Goal: Information Seeking & Learning: Check status

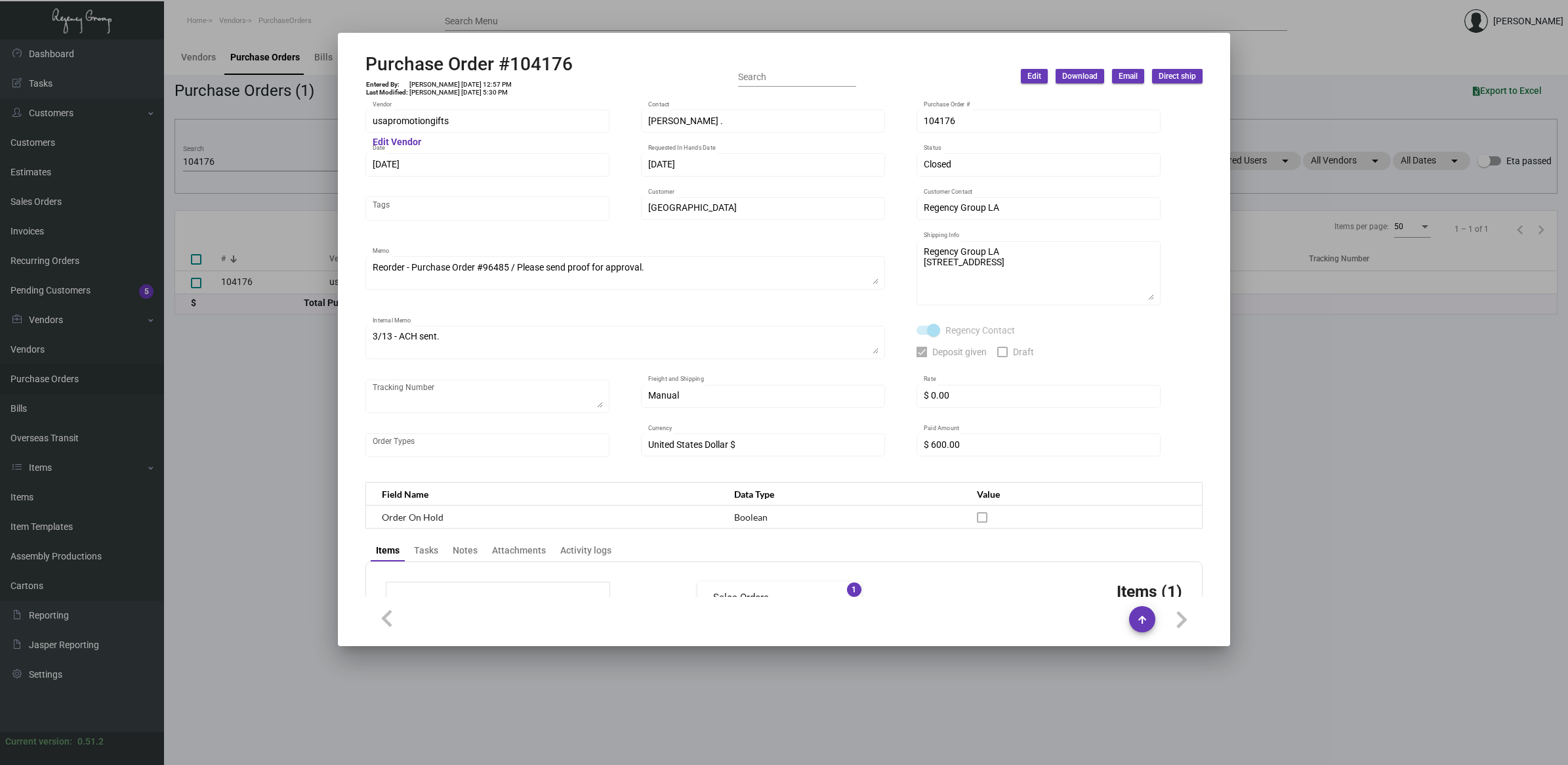
scroll to position [536, 0]
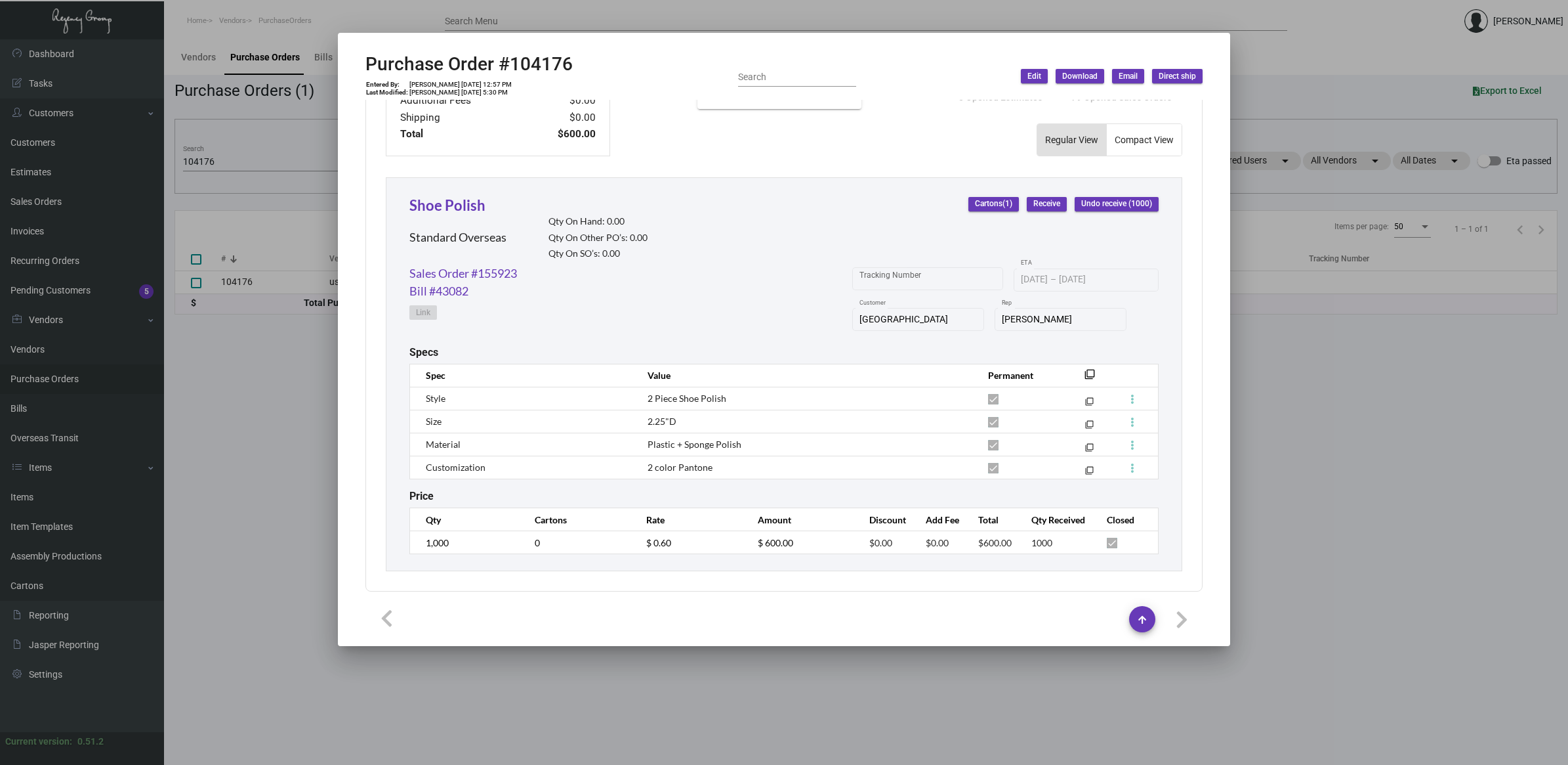
drag, startPoint x: 292, startPoint y: 512, endPoint x: 283, endPoint y: 499, distance: 15.8
click at [292, 510] on div at bounding box center [784, 382] width 1568 height 765
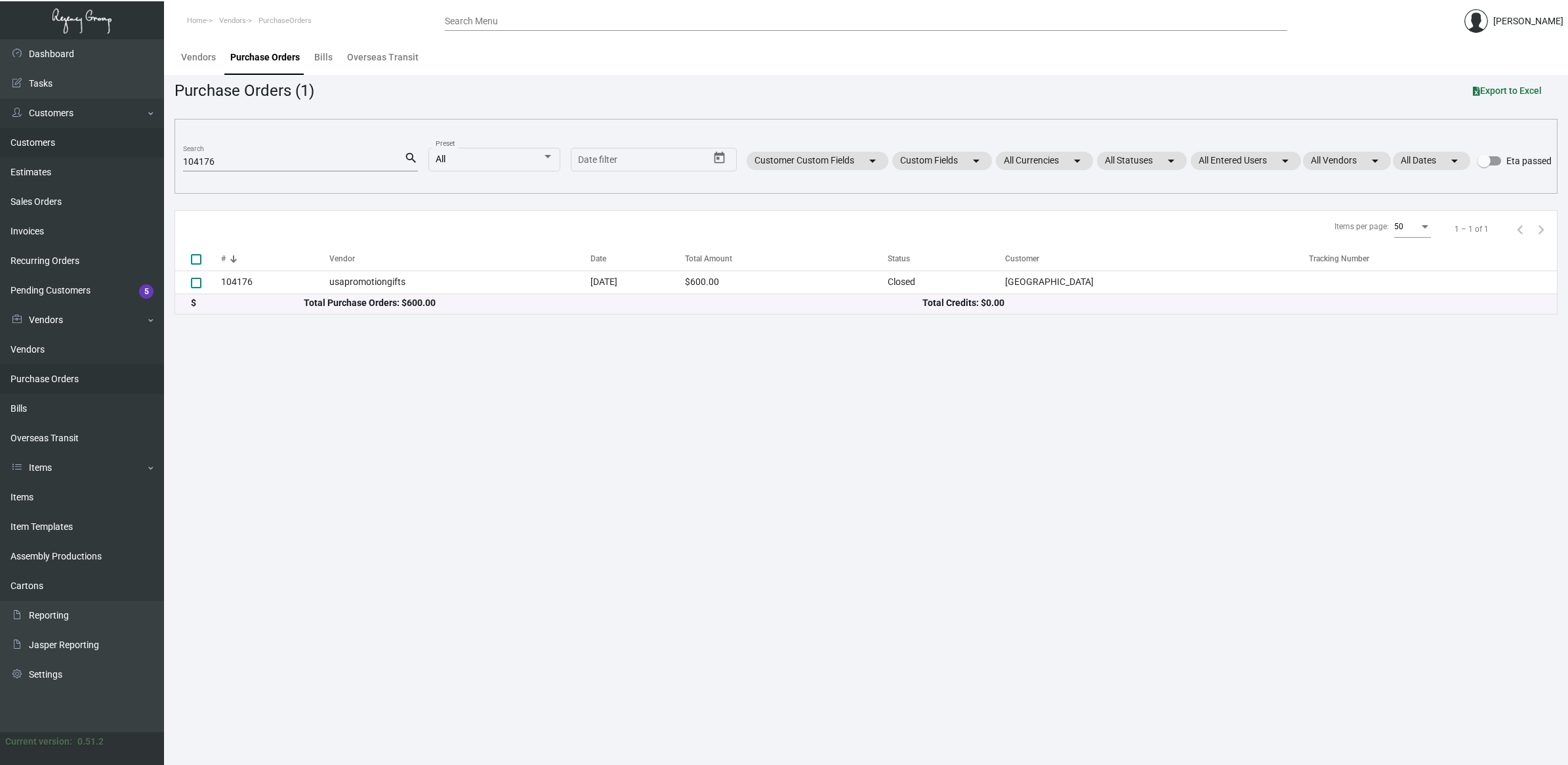
click at [53, 151] on link "Customers" at bounding box center [82, 142] width 164 height 29
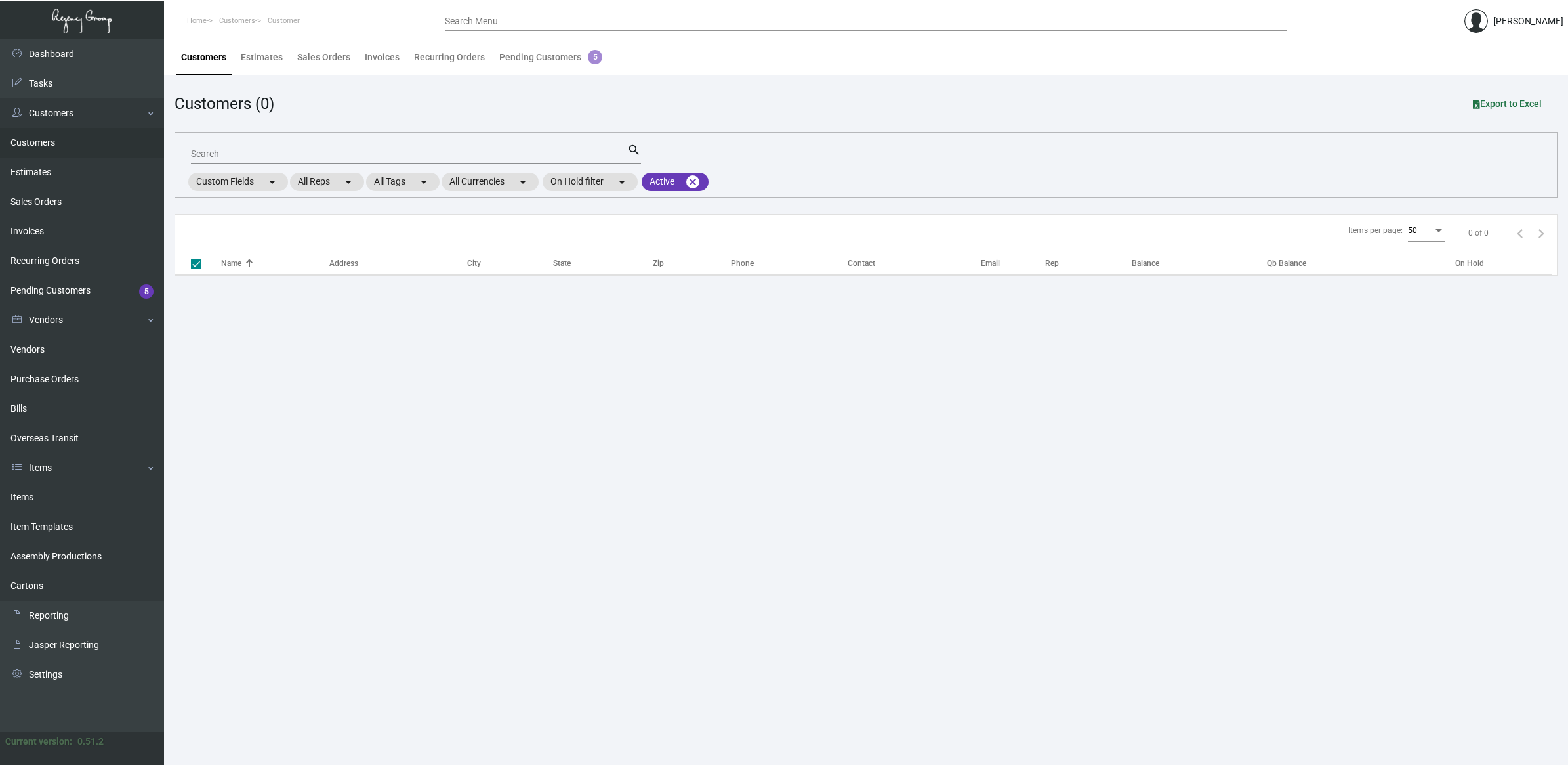
checkbox input "false"
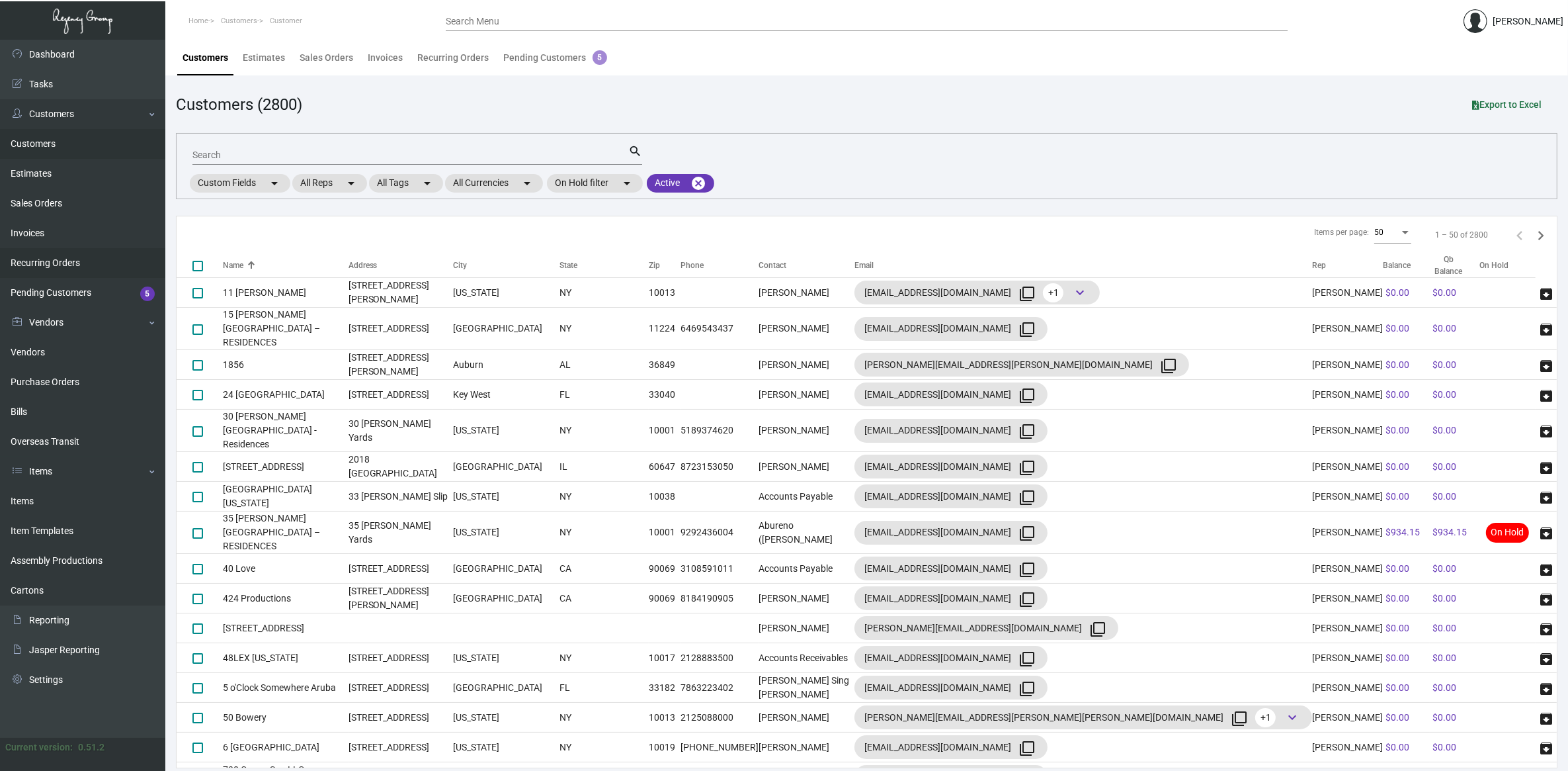
click at [43, 389] on link "Purchase Orders" at bounding box center [83, 382] width 166 height 30
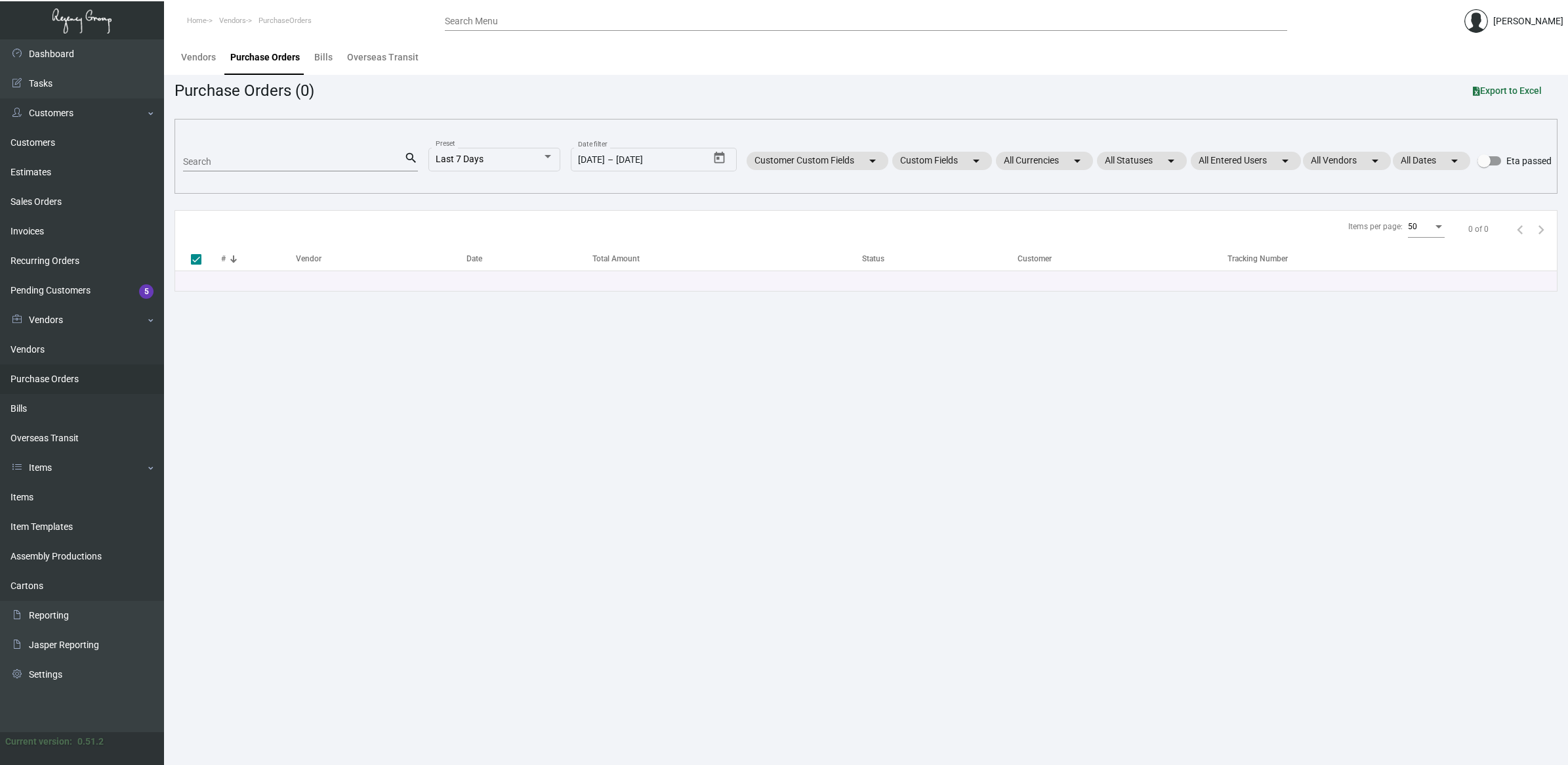
click at [269, 168] on div "Search" at bounding box center [293, 161] width 221 height 20
type input "[PERSON_NAME]"
checkbox input "false"
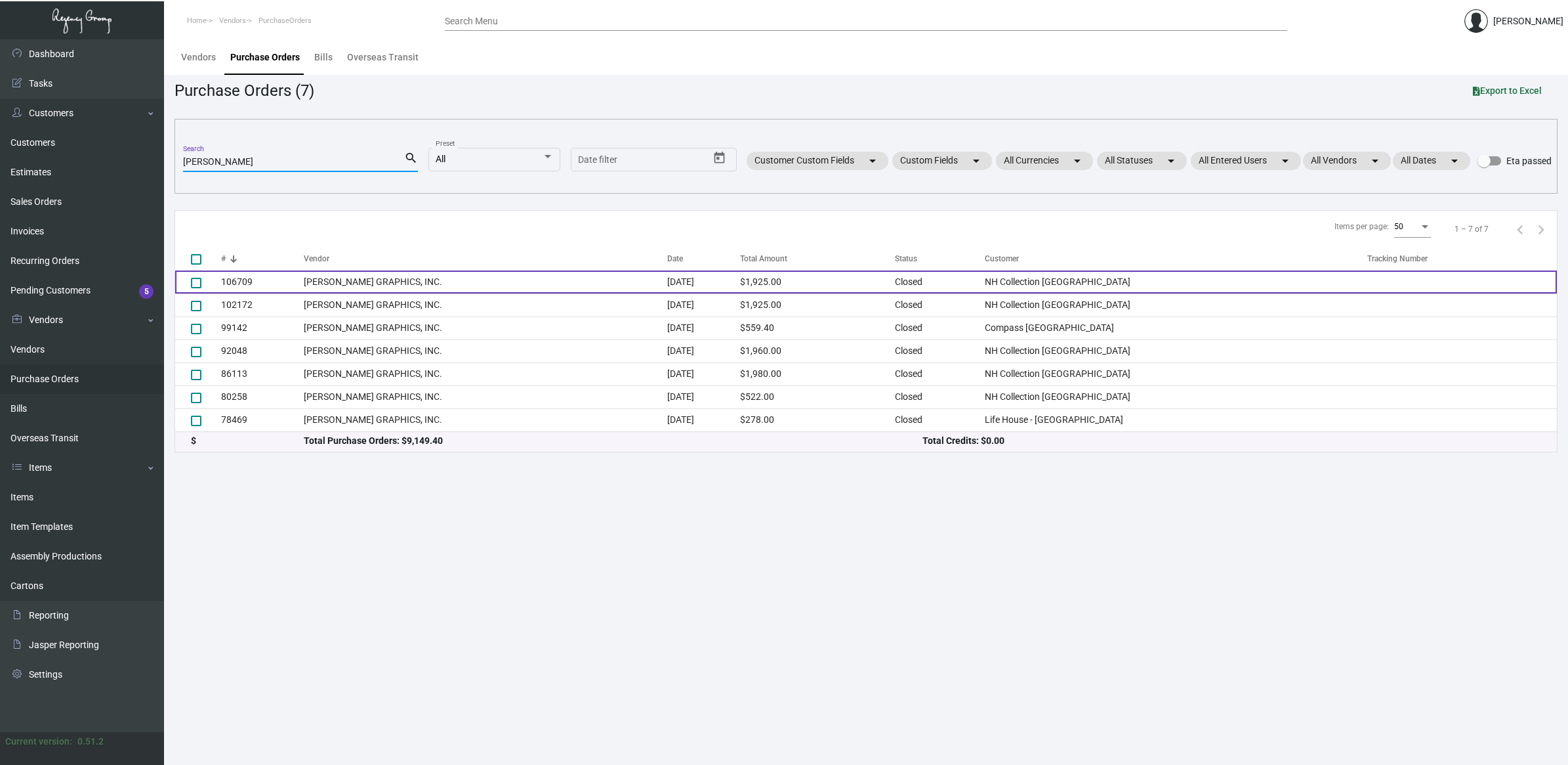
type input "[PERSON_NAME]"
click at [386, 277] on td "[PERSON_NAME] GRAPHICS, INC." at bounding box center [485, 282] width 364 height 23
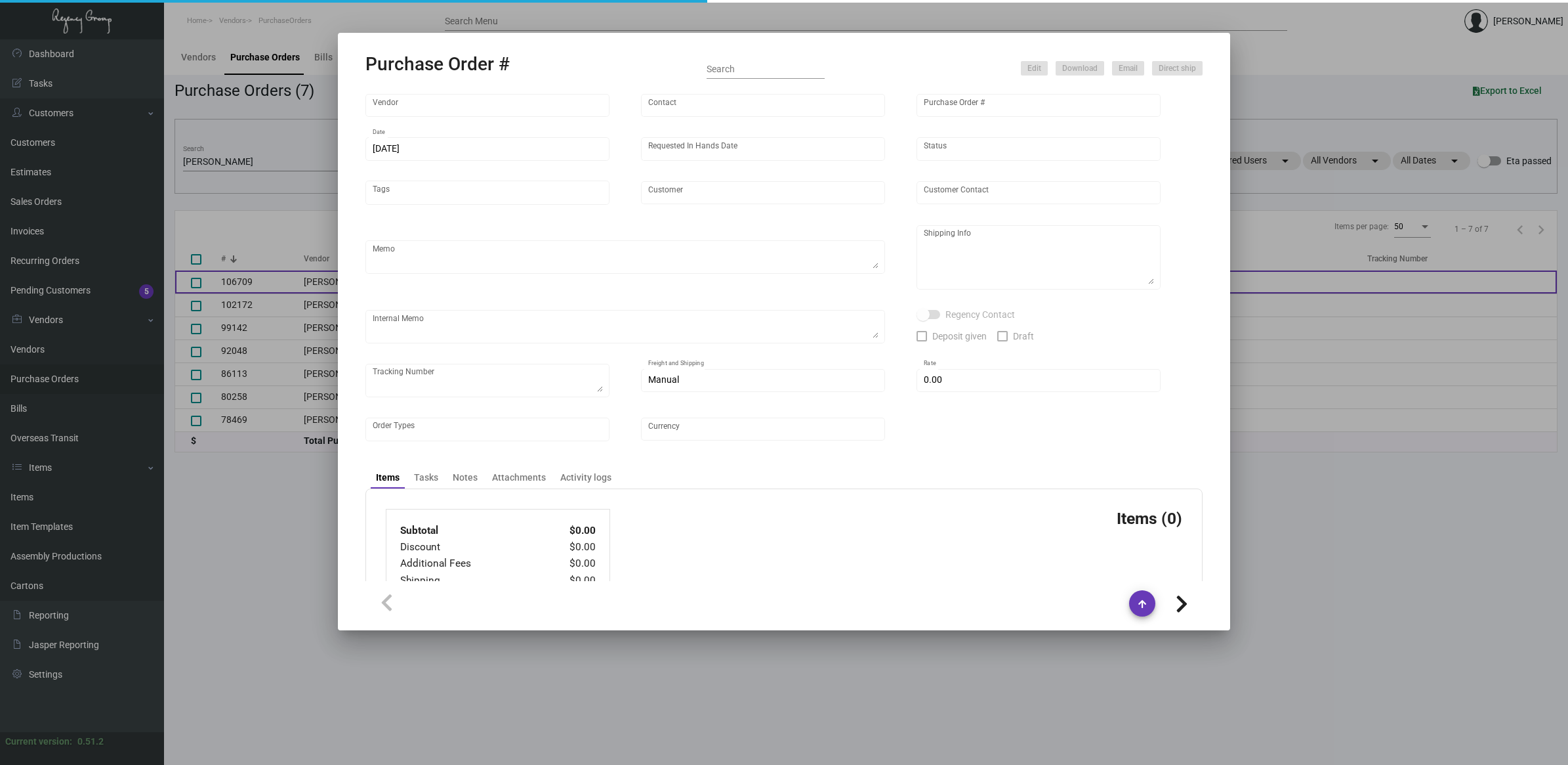
type input "[PERSON_NAME] GRAPHICS, INC."
type input "[PERSON_NAME]"
type input "106709"
type input "[DATE]"
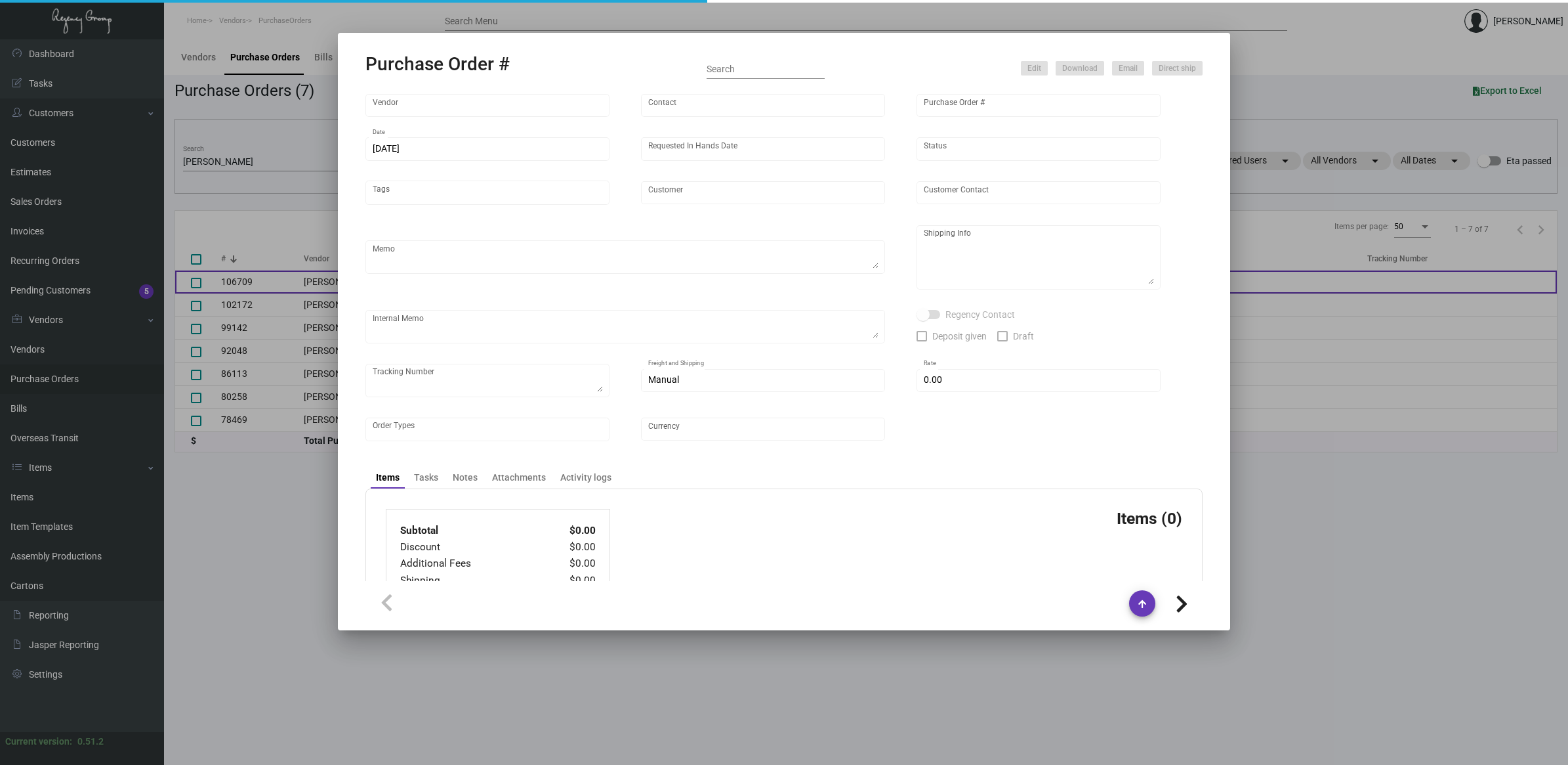
type input "NH Collection [GEOGRAPHIC_DATA]"
type textarea "Ship via UPS Ground Acct# 1AY276."
type textarea "Regency Group NJ - [PERSON_NAME] [STREET_ADDRESS]"
type textarea "YR ACH 8/9"
checkbox input "true"
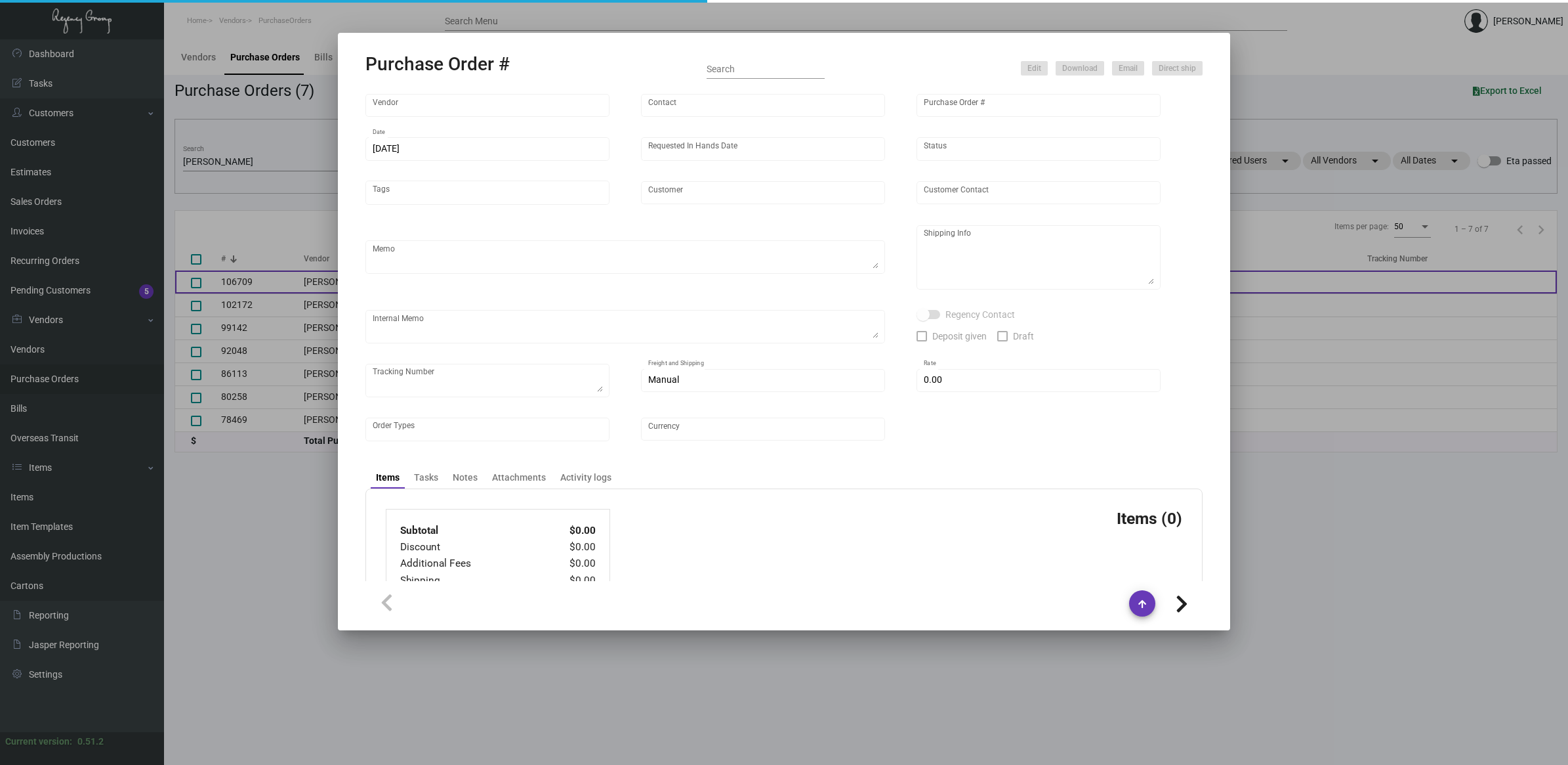
checkbox input "true"
type input "$ 0.00"
type input "United States Dollar $"
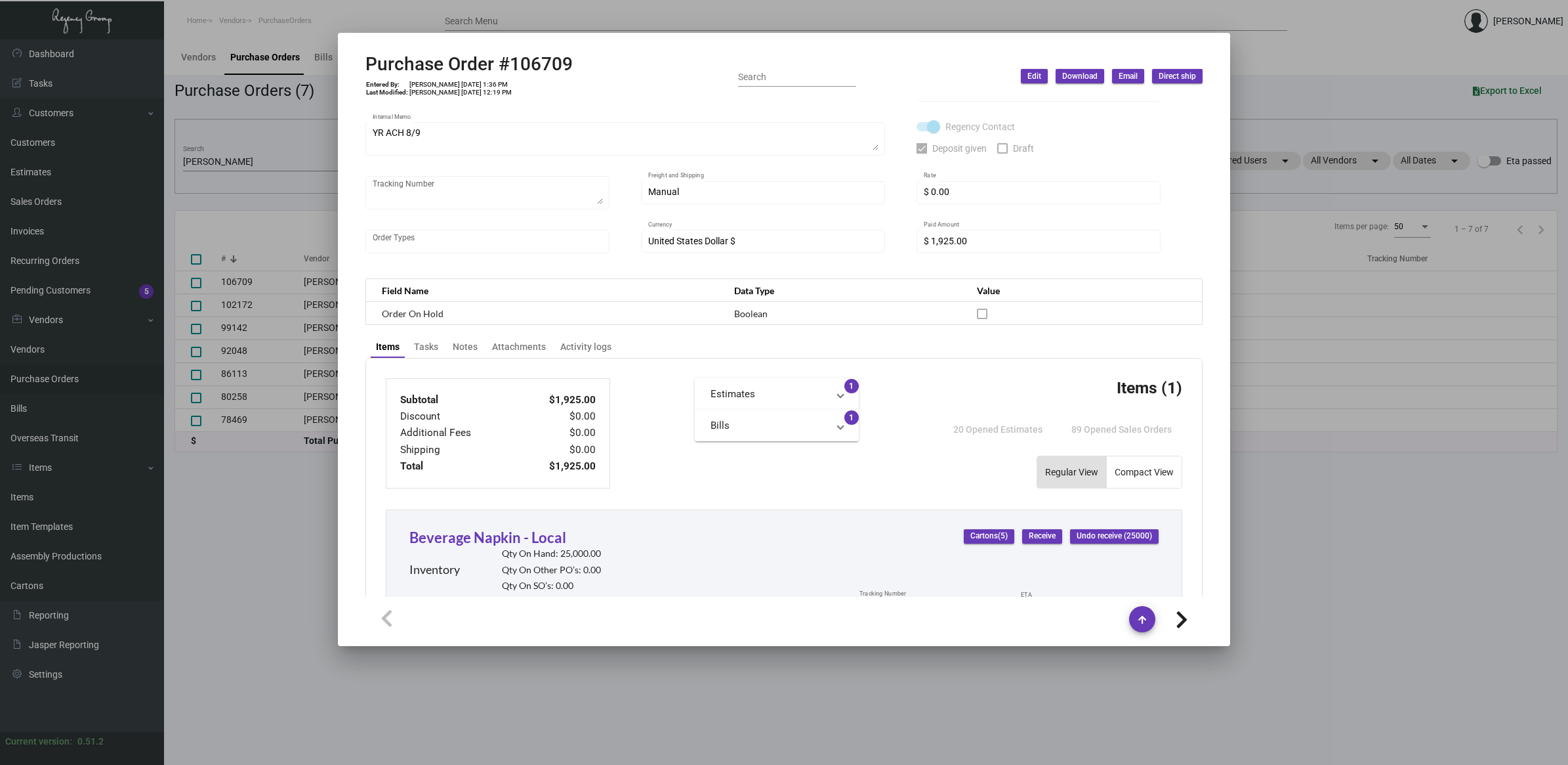
scroll to position [558, 0]
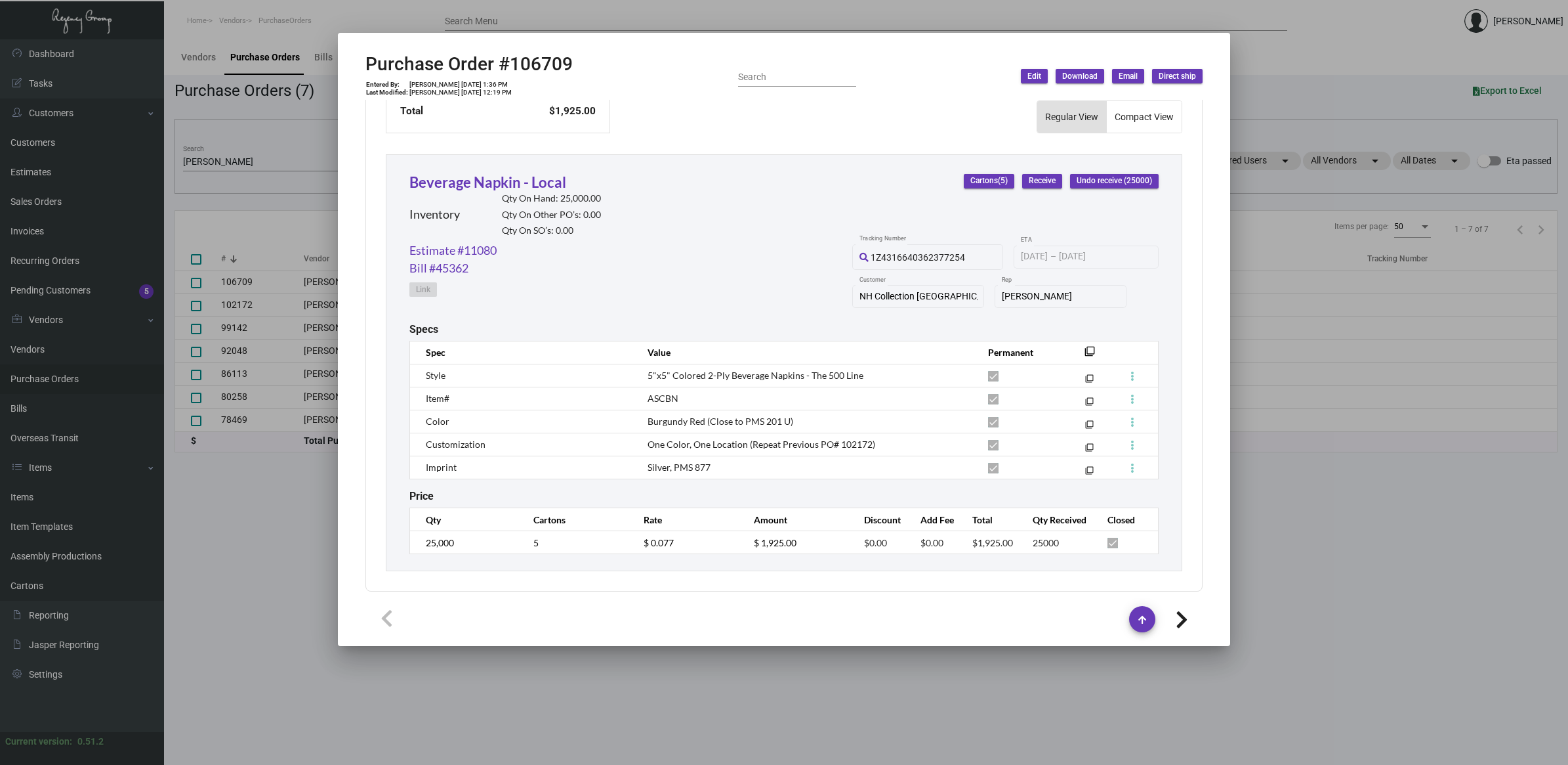
click at [656, 393] on span "ASCBN" at bounding box center [663, 398] width 31 height 11
copy tr "ASCBN filter_none"
click at [660, 421] on span "Burgundy Red (Close to PMS 201 U)" at bounding box center [720, 421] width 146 height 11
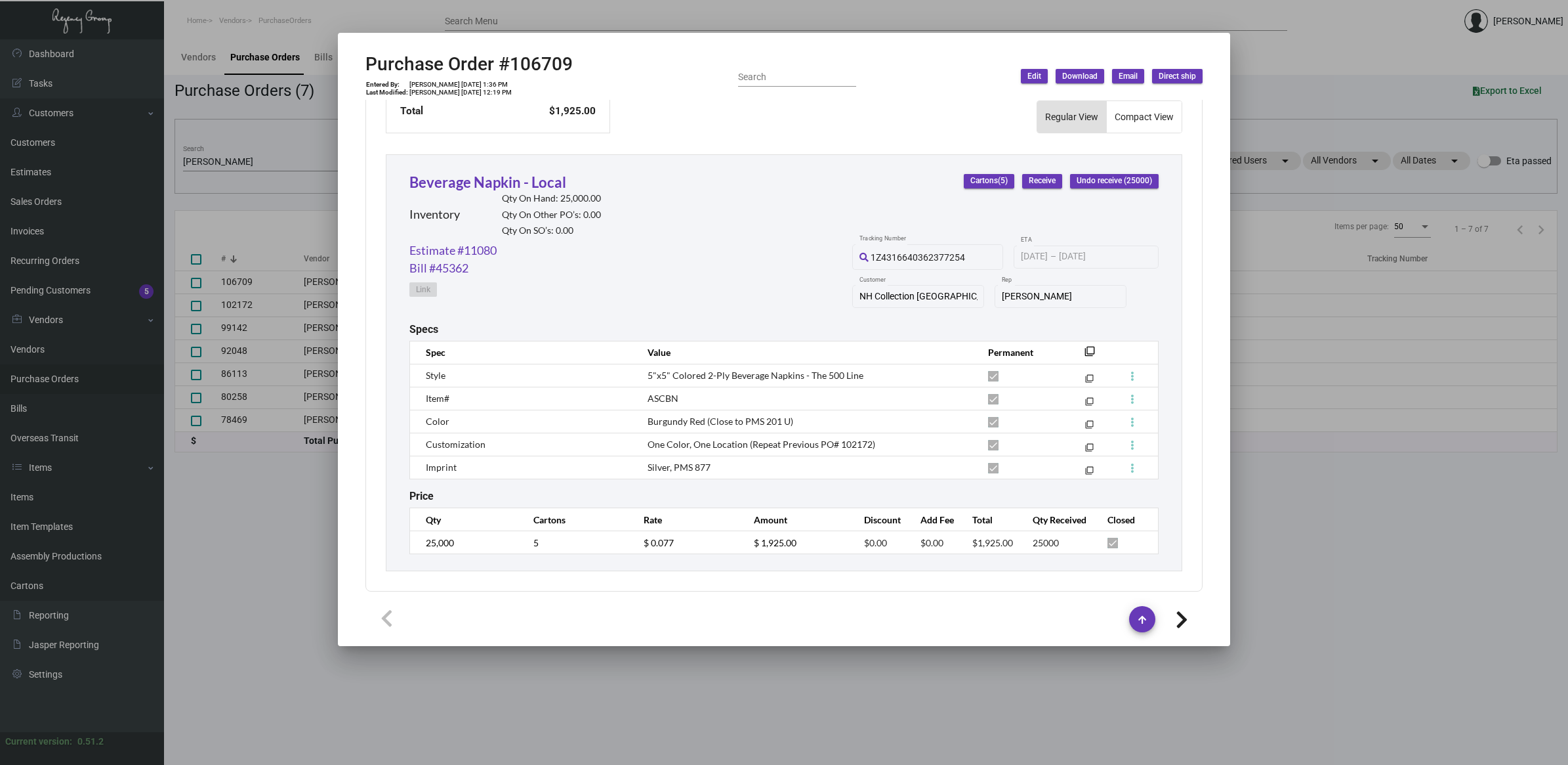
click at [660, 421] on span "Burgundy Red (Close to PMS 201 U)" at bounding box center [720, 421] width 146 height 11
copy span "Burgundy"
click at [1112, 724] on div at bounding box center [784, 382] width 1568 height 765
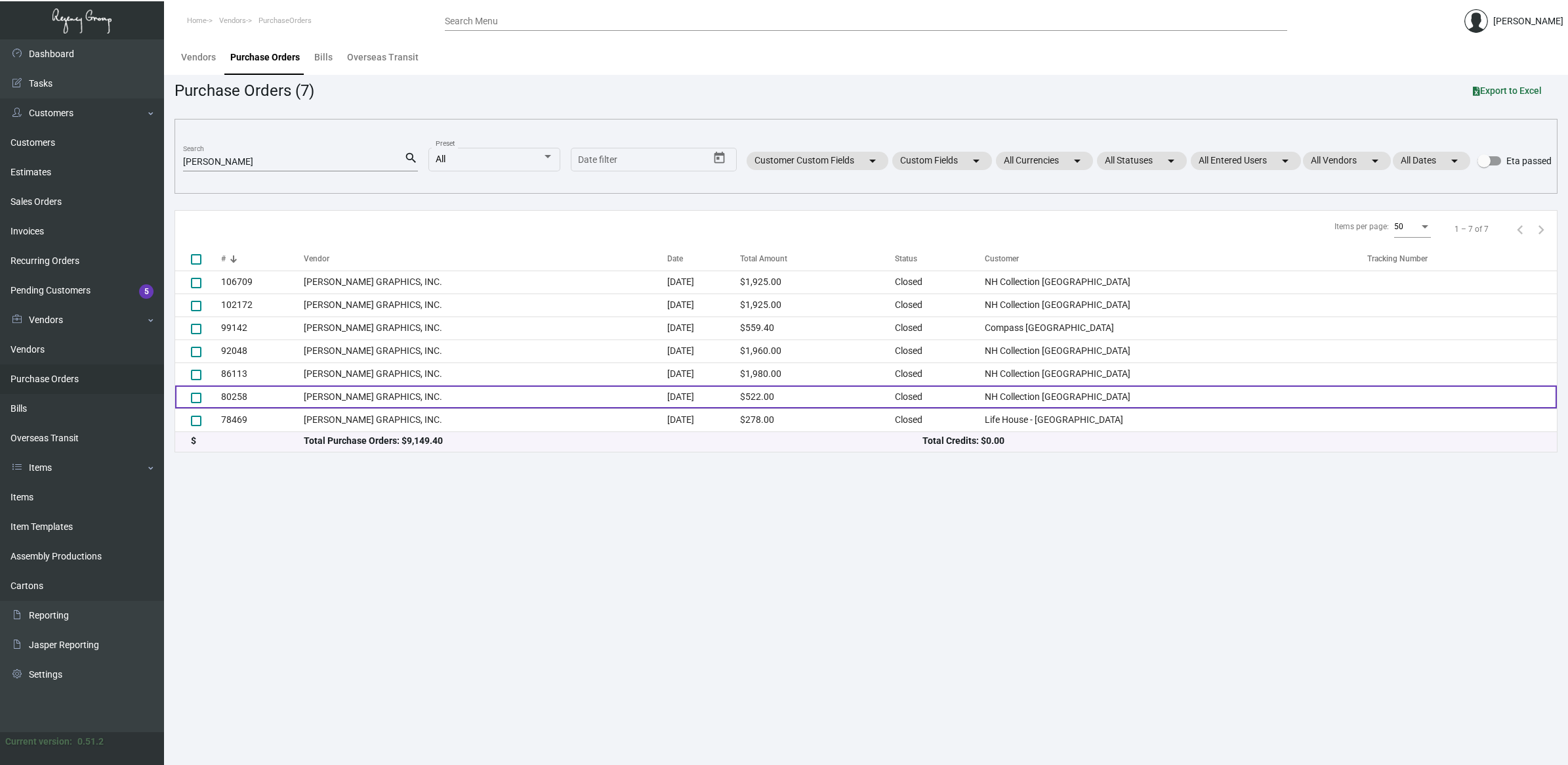
click at [1041, 399] on td "NH Collection [GEOGRAPHIC_DATA]" at bounding box center [1176, 397] width 382 height 23
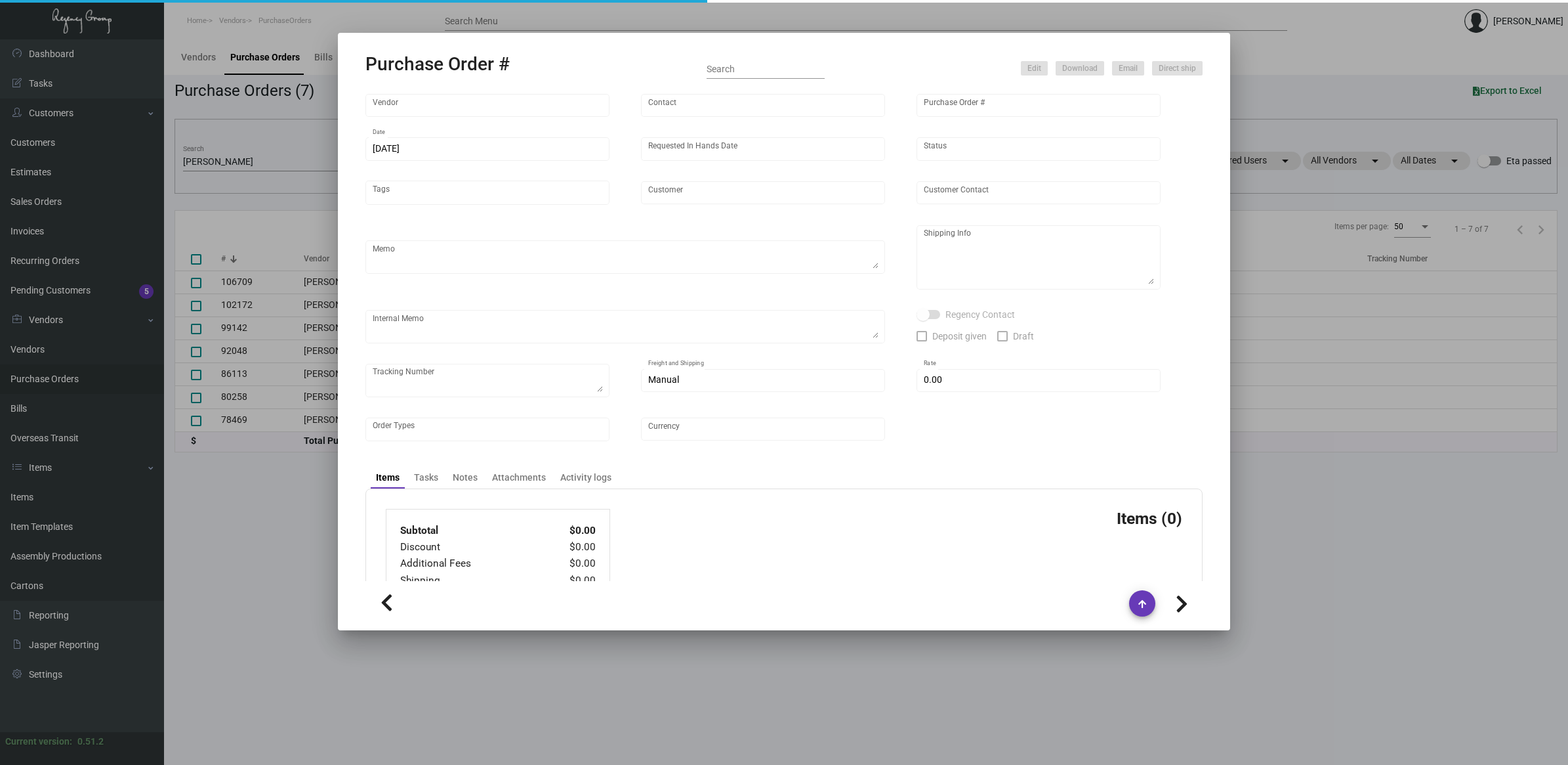
type input "[PERSON_NAME] GRAPHICS, INC."
type input "[PERSON_NAME]"
type input "80258"
type input "[DATE]"
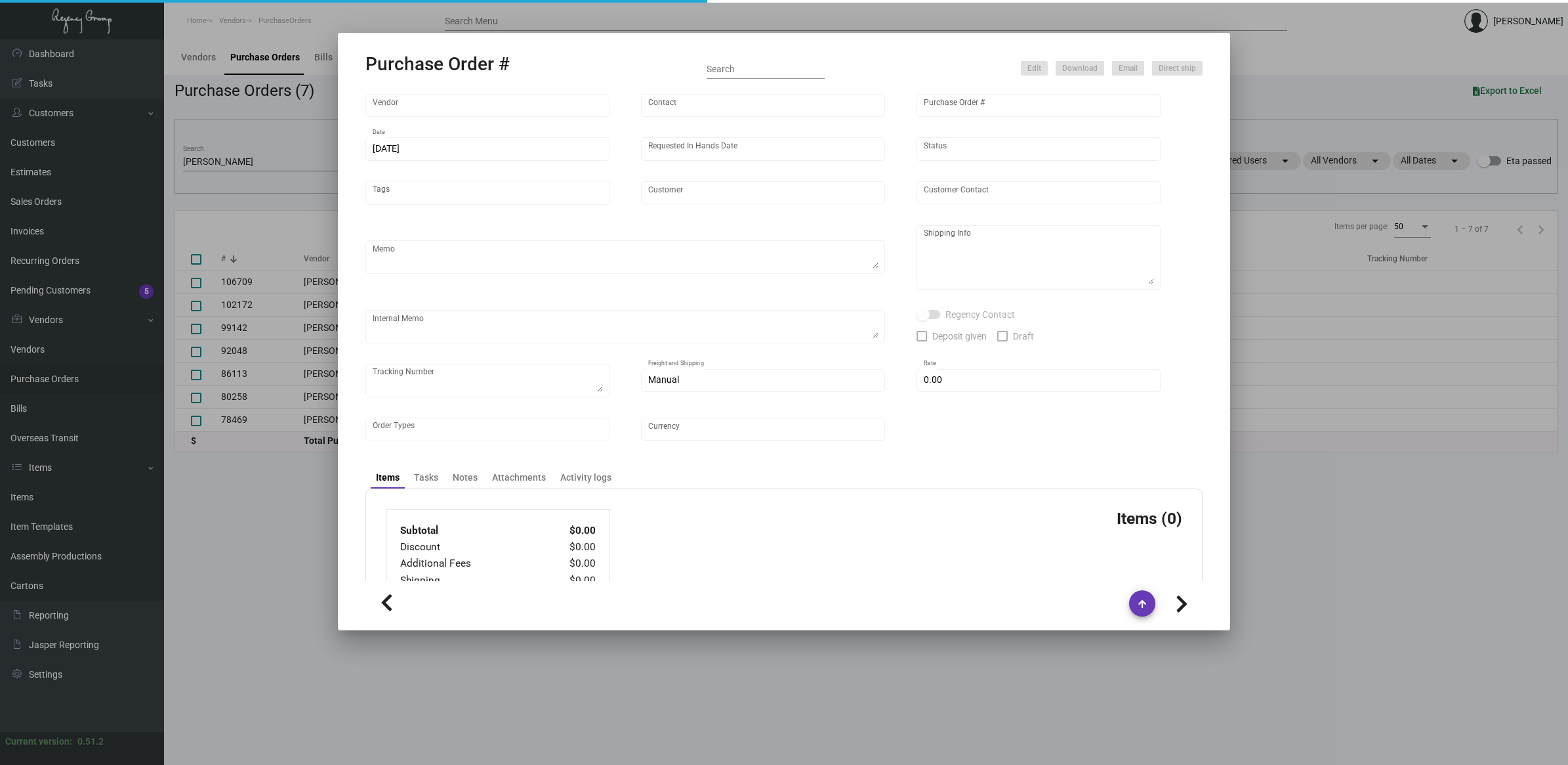
type input "NH Collection [GEOGRAPHIC_DATA]"
type textarea "Standard Production. Blind Ship via UPS Ground Acct# 1AY276."
type textarea "Regency Group NJ [PERSON_NAME] [STREET_ADDRESS]"
type input "$ 0.00"
type input "United States Dollar $"
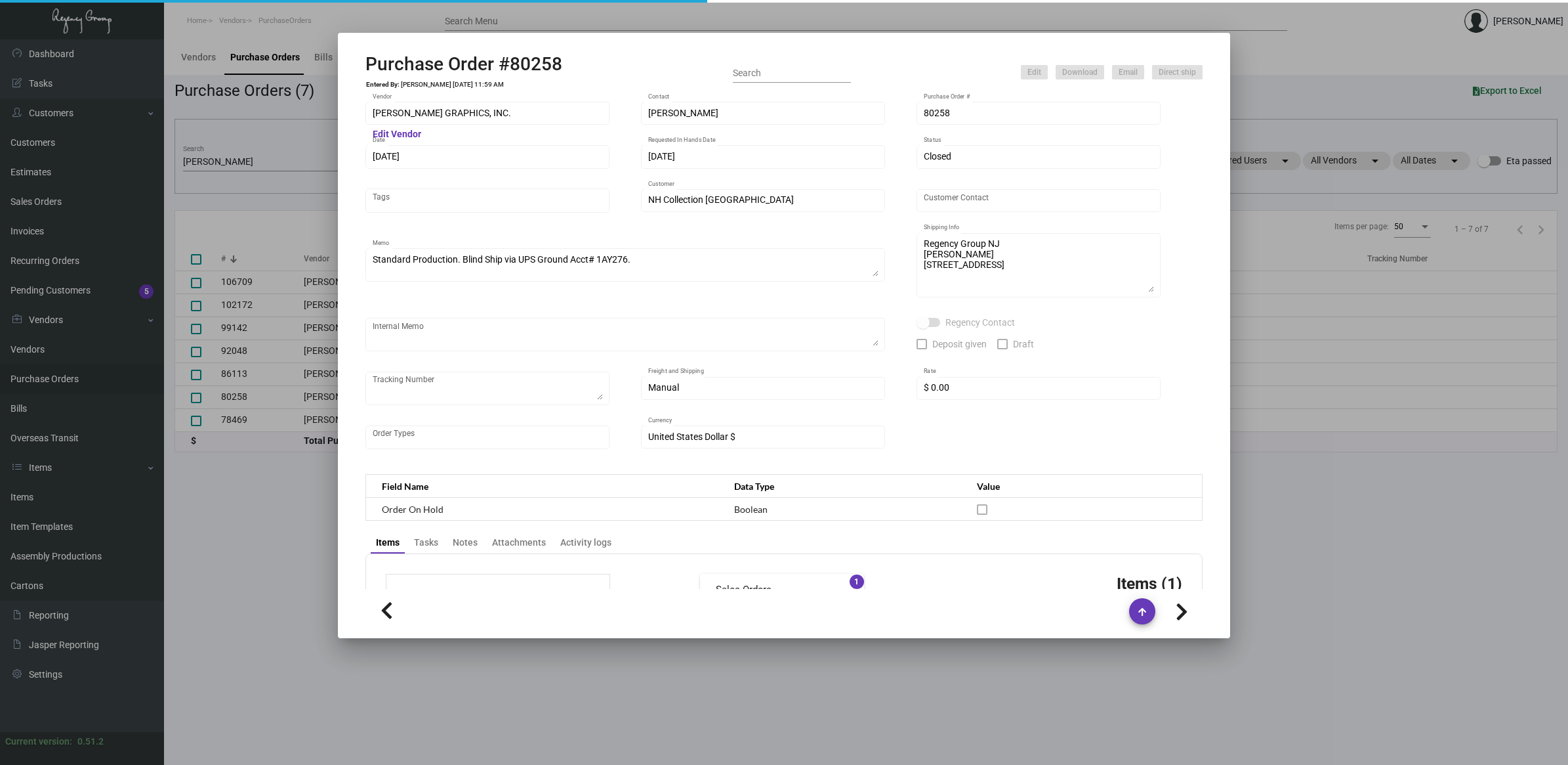
click at [533, 69] on h2 "Purchase Order #80258" at bounding box center [463, 64] width 197 height 22
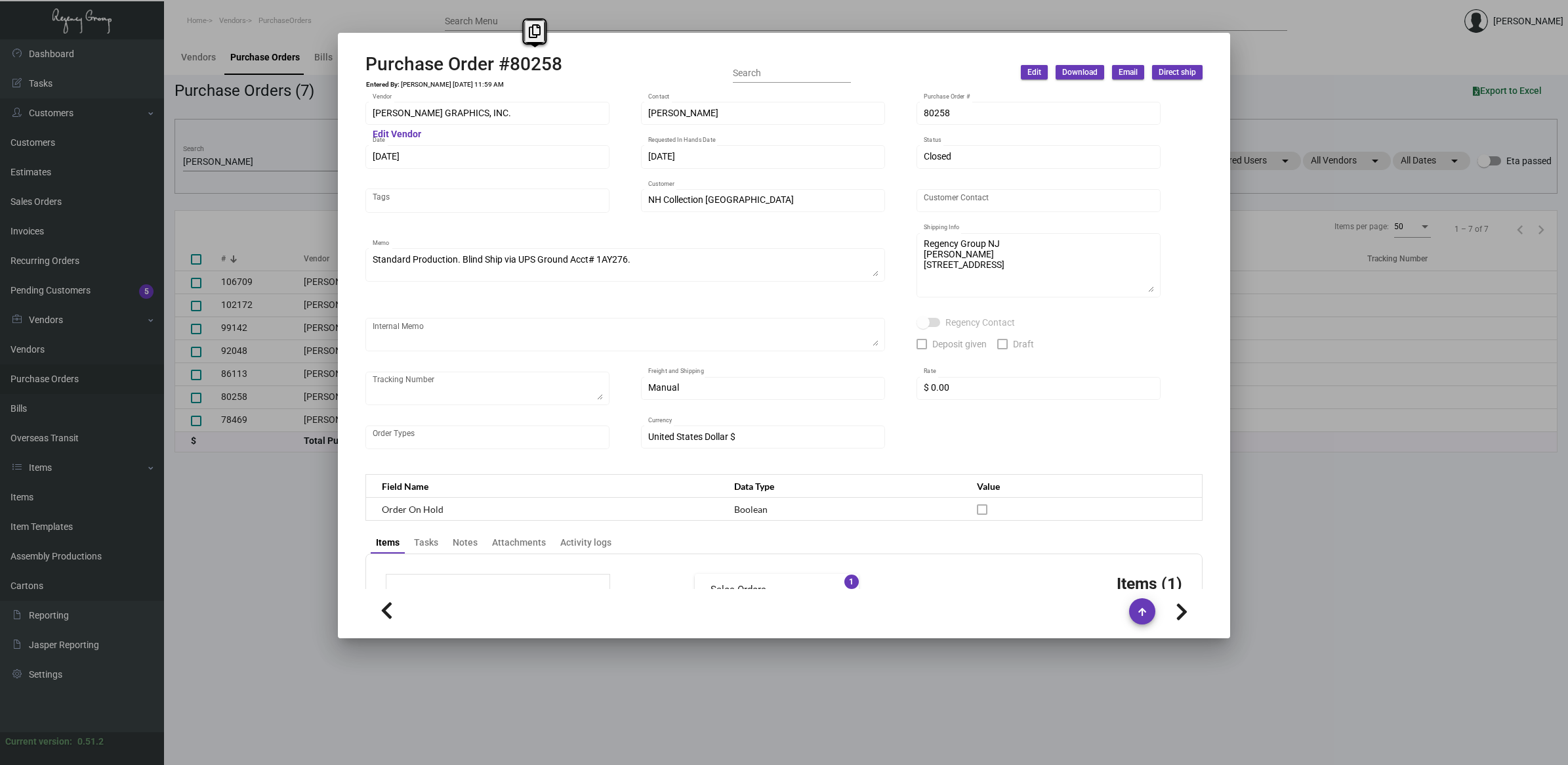
copy h2 "80258"
click at [233, 582] on div at bounding box center [784, 382] width 1568 height 765
